Goal: Browse casually

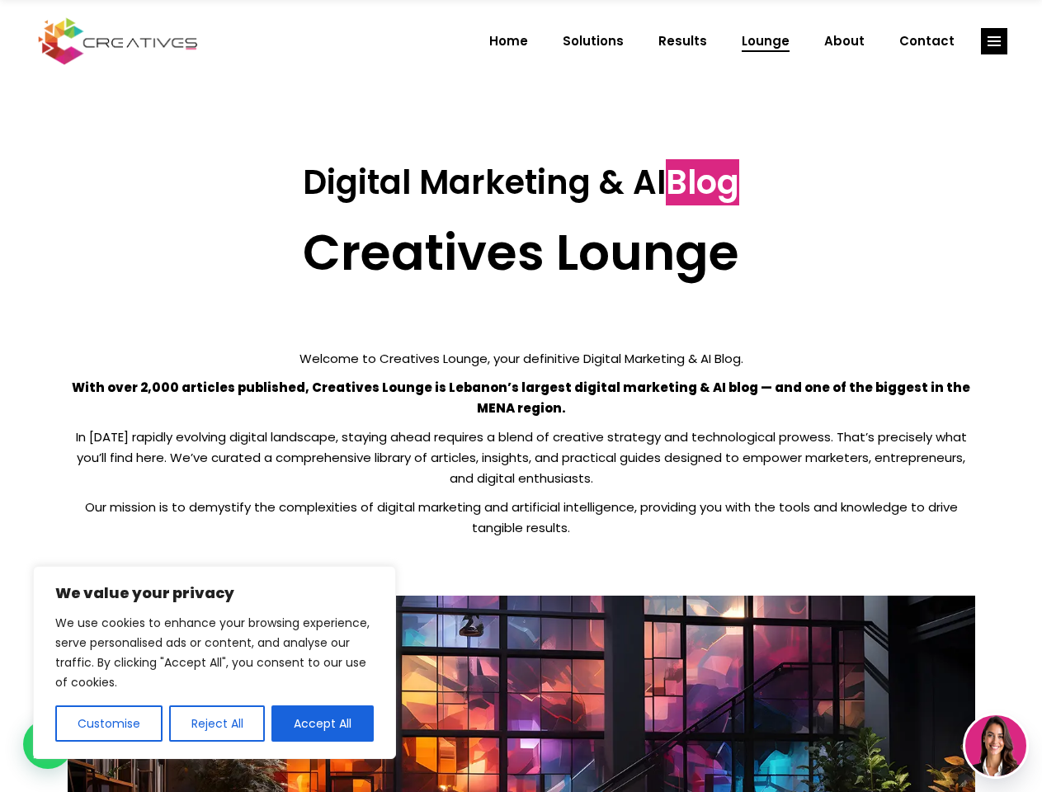
click at [521, 396] on p "With over 2,000 articles published, Creatives Lounge is Lebanon’s largest digit…" at bounding box center [521, 397] width 907 height 41
click at [108, 723] on button "Customise" at bounding box center [108, 723] width 107 height 36
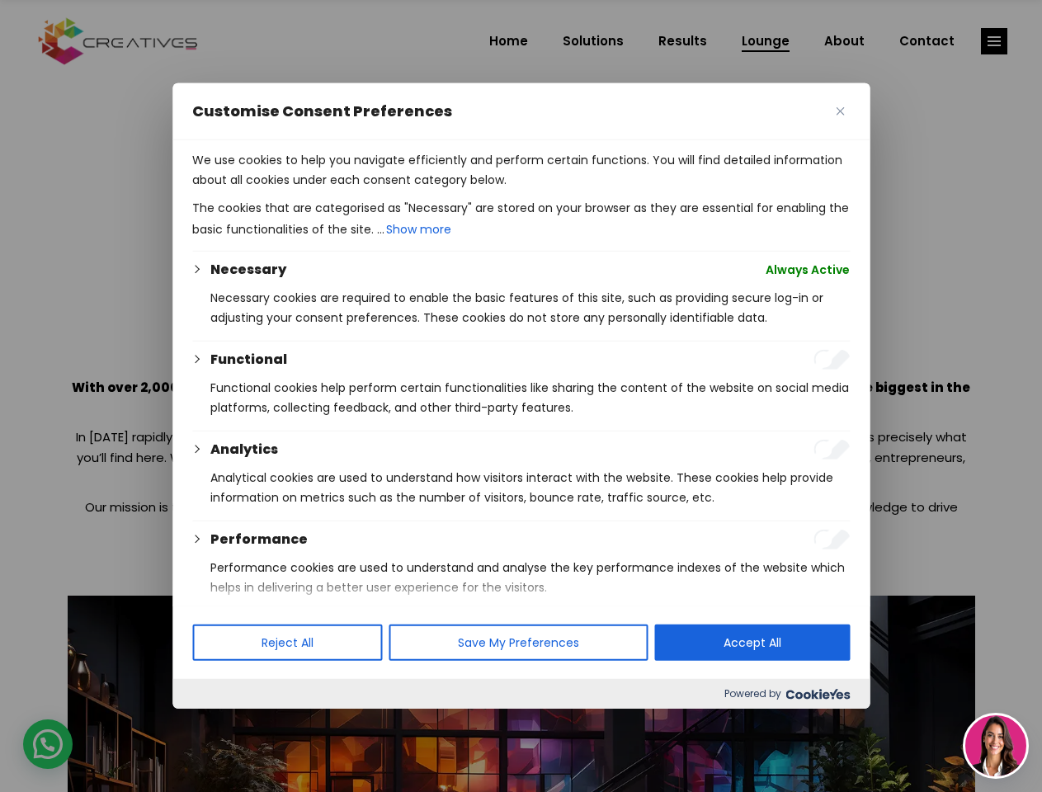
click at [216, 723] on div at bounding box center [521, 396] width 1042 height 792
click at [323, 190] on p "We use cookies to help you navigate efficiently and perform certain functions. …" at bounding box center [520, 170] width 657 height 40
click at [994, 41] on div at bounding box center [521, 396] width 1042 height 792
click at [996, 746] on img at bounding box center [995, 745] width 61 height 61
